Goal: Task Accomplishment & Management: Complete application form

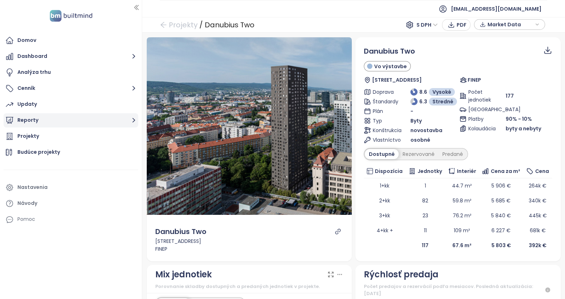
click at [33, 123] on button "Reporty" at bounding box center [71, 120] width 135 height 14
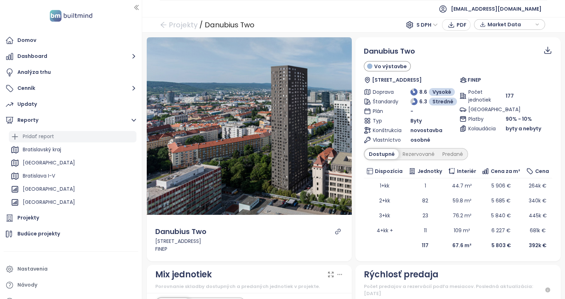
click at [41, 135] on div "Pridať report" at bounding box center [38, 136] width 31 height 9
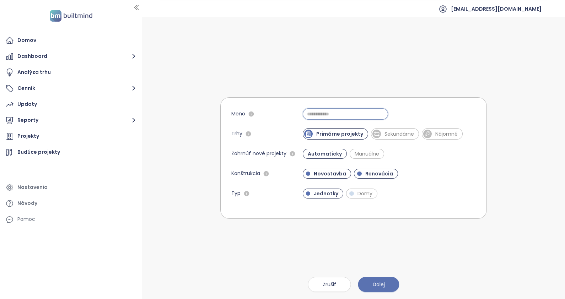
click at [343, 115] on input "Meno" at bounding box center [345, 113] width 85 height 11
type input "****"
click at [380, 169] on span "Renovácia" at bounding box center [376, 174] width 44 height 10
click at [380, 279] on button "Ďalej" at bounding box center [378, 284] width 41 height 15
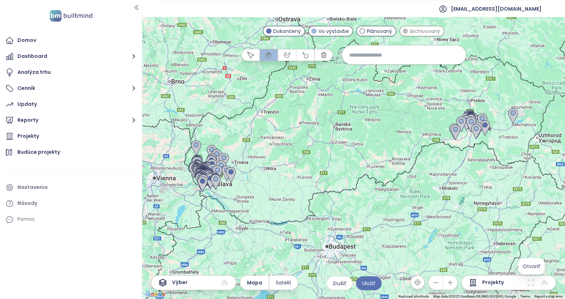
click at [530, 286] on icon at bounding box center [531, 283] width 9 height 9
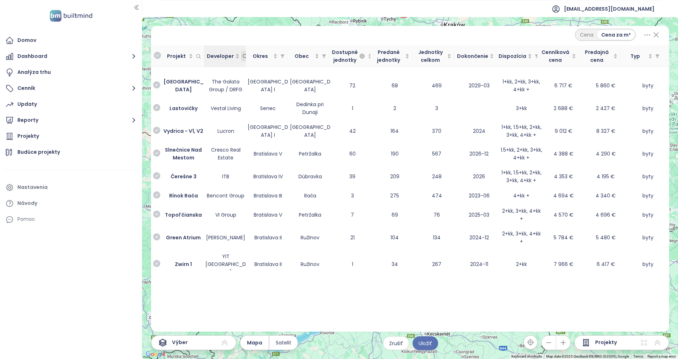
click at [243, 56] on icon "Developer" at bounding box center [244, 56] width 5 height 5
click at [225, 73] on td at bounding box center [226, 70] width 42 height 7
click at [225, 59] on span "Developer" at bounding box center [221, 56] width 28 height 8
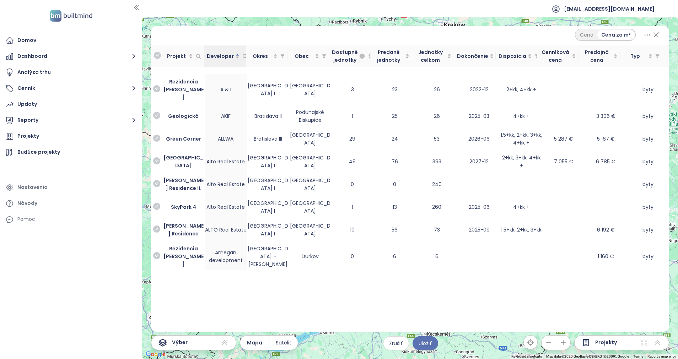
click at [565, 34] on icon at bounding box center [656, 35] width 5 height 5
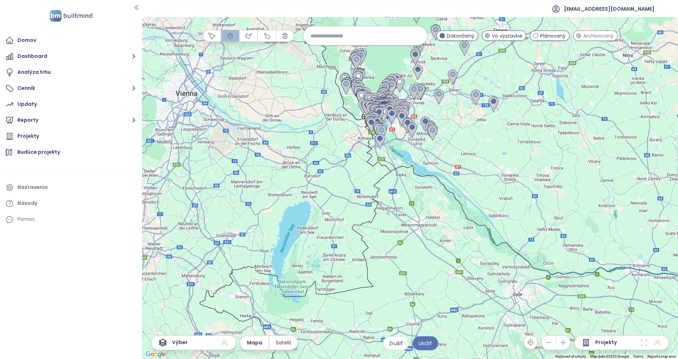
drag, startPoint x: 276, startPoint y: 217, endPoint x: 456, endPoint y: 132, distance: 199.5
click at [456, 132] on div at bounding box center [410, 188] width 536 height 342
click at [565, 299] on div "Projekty" at bounding box center [621, 342] width 95 height 15
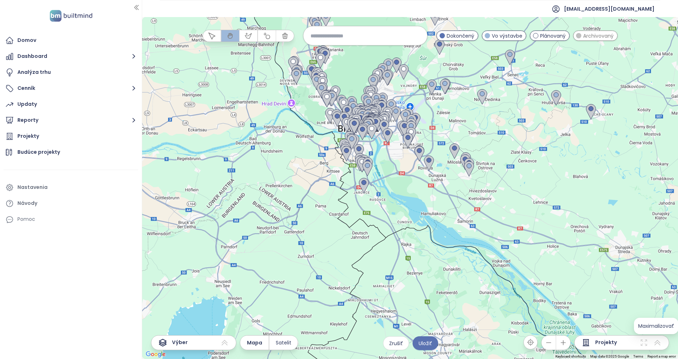
click at [565, 299] on icon at bounding box center [657, 343] width 9 height 9
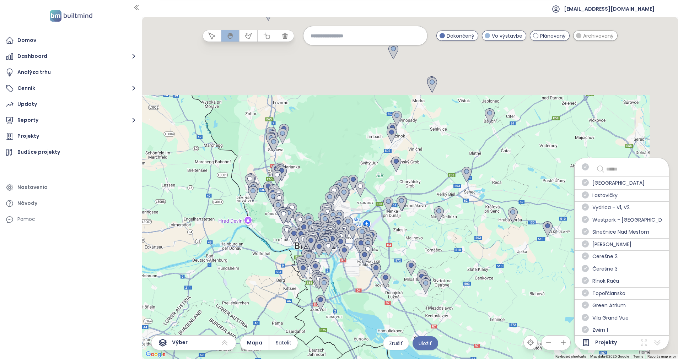
drag, startPoint x: 388, startPoint y: 211, endPoint x: 351, endPoint y: 306, distance: 101.7
click at [343, 299] on div at bounding box center [410, 188] width 536 height 342
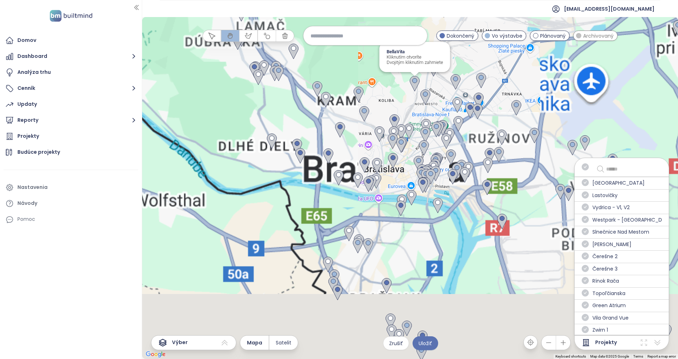
drag, startPoint x: 382, startPoint y: 150, endPoint x: 412, endPoint y: 82, distance: 74.9
click at [412, 82] on div "BellaVita Kliknutím otvoríte Dvojitým kliknutím zahrniete" at bounding box center [410, 188] width 536 height 342
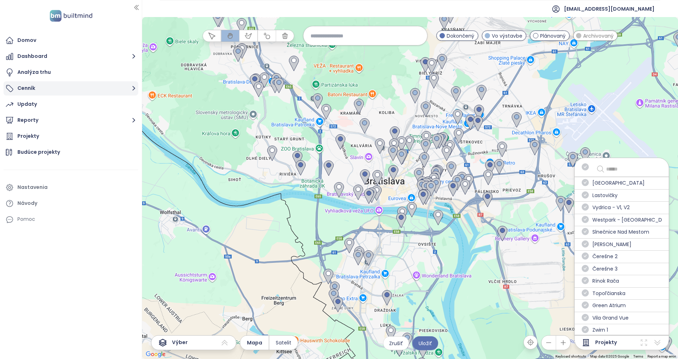
click at [36, 91] on button "Cenník" at bounding box center [71, 88] width 135 height 14
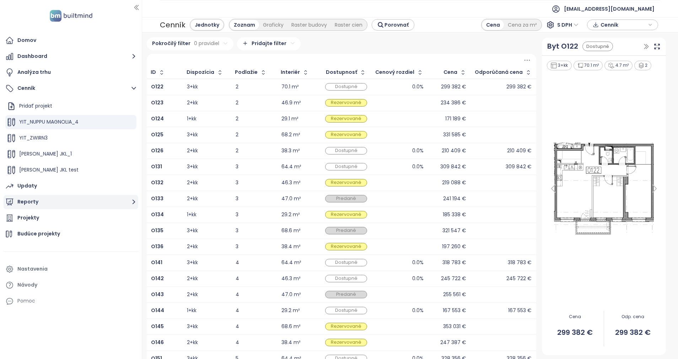
click at [31, 204] on button "Reporty" at bounding box center [71, 202] width 135 height 14
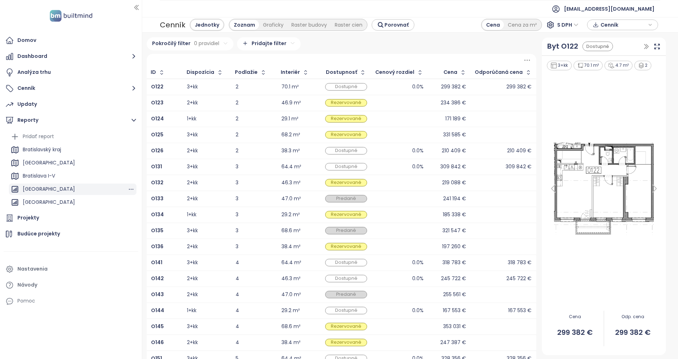
drag, startPoint x: 42, startPoint y: 188, endPoint x: 44, endPoint y: 185, distance: 3.7
click at [42, 187] on div "[GEOGRAPHIC_DATA]" at bounding box center [49, 189] width 52 height 9
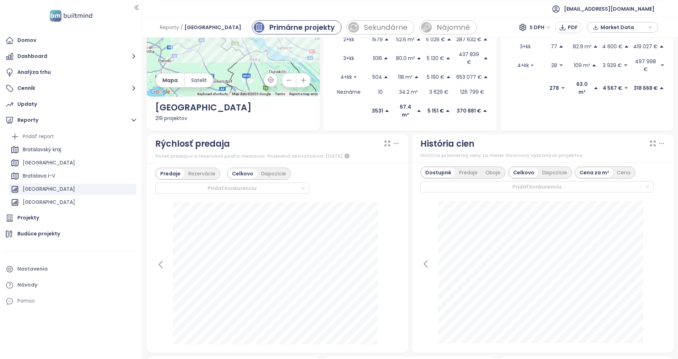
scroll to position [107, 0]
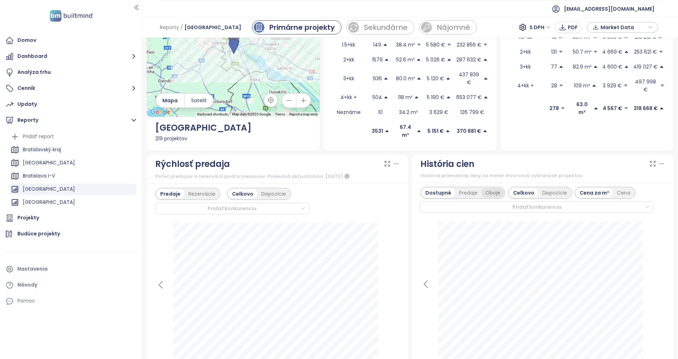
click at [487, 188] on div "Oboje" at bounding box center [492, 193] width 23 height 10
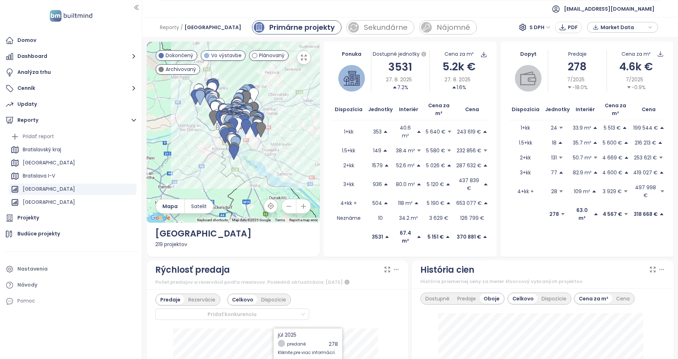
scroll to position [0, 0]
